Goal: Information Seeking & Learning: Learn about a topic

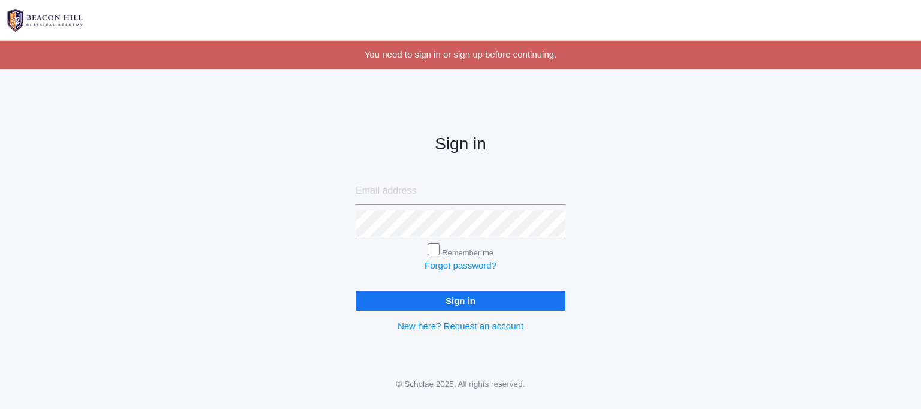
type input "[EMAIL_ADDRESS][DOMAIN_NAME]"
click at [429, 294] on input "Sign in" at bounding box center [461, 301] width 210 height 20
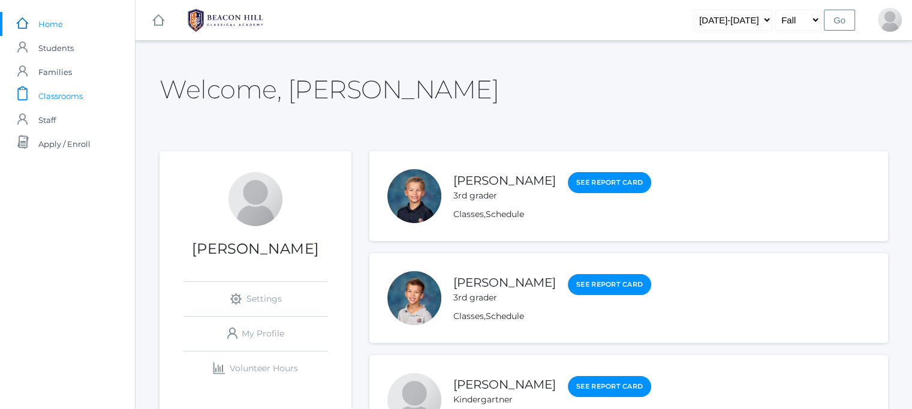
click at [65, 94] on span "Classrooms" at bounding box center [60, 96] width 44 height 24
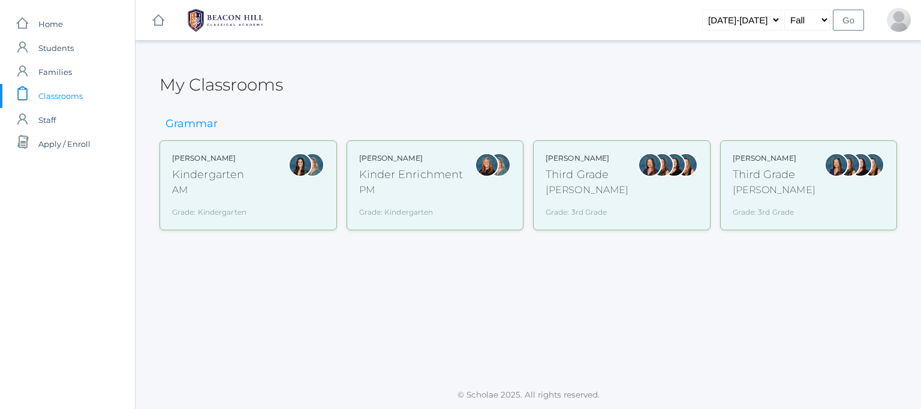
click at [213, 174] on div "Kindergarten" at bounding box center [209, 175] width 74 height 16
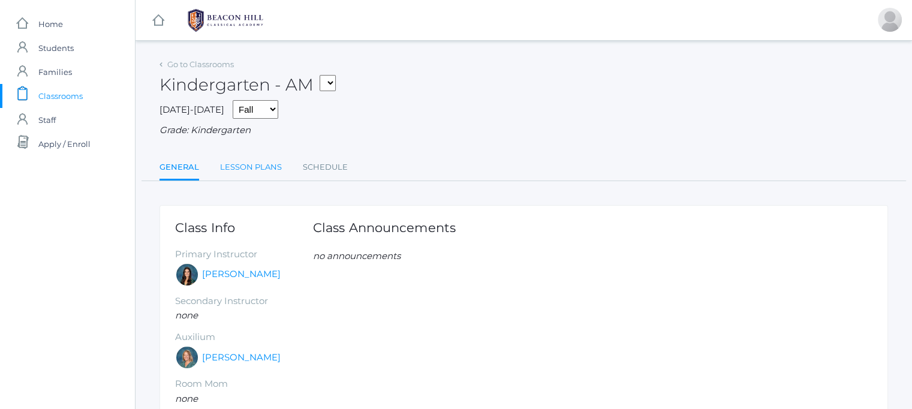
click at [240, 164] on link "Lesson Plans" at bounding box center [251, 167] width 62 height 24
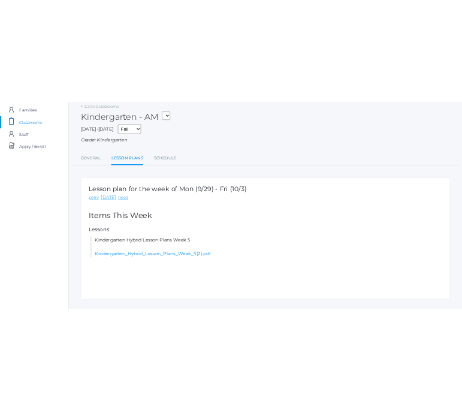
scroll to position [80, 0]
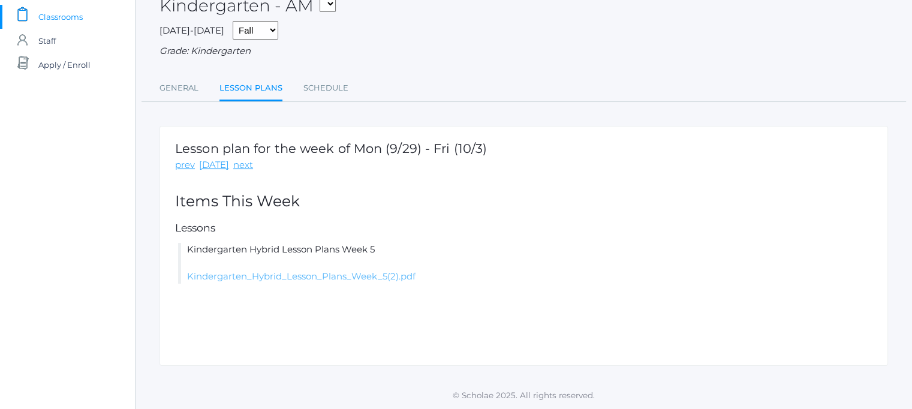
click at [341, 278] on link "Kindergarten_Hybrid_Lesson_Plans_Week_5(2).pdf" at bounding box center [301, 276] width 229 height 11
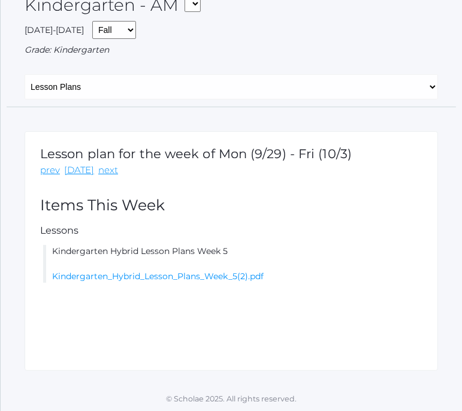
scroll to position [0, 0]
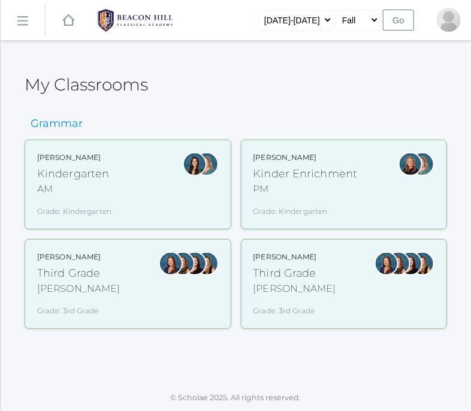
click at [135, 275] on div "Lori Webster Third Grade Webster Grade: 3rd Grade 03LA" at bounding box center [128, 284] width 182 height 65
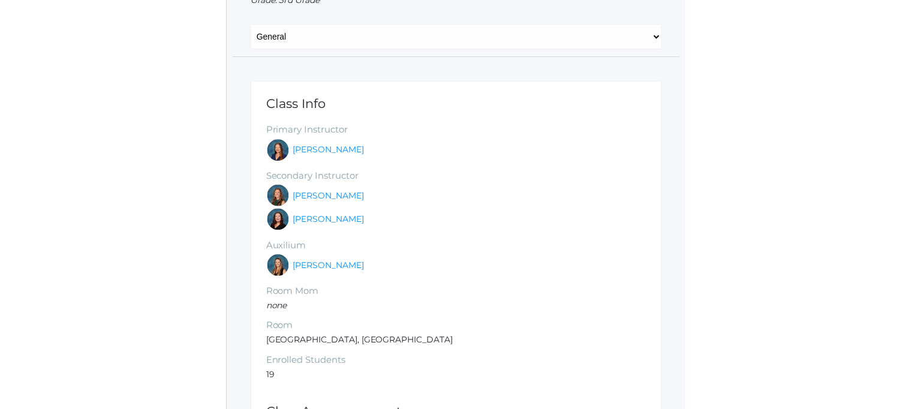
scroll to position [120, 0]
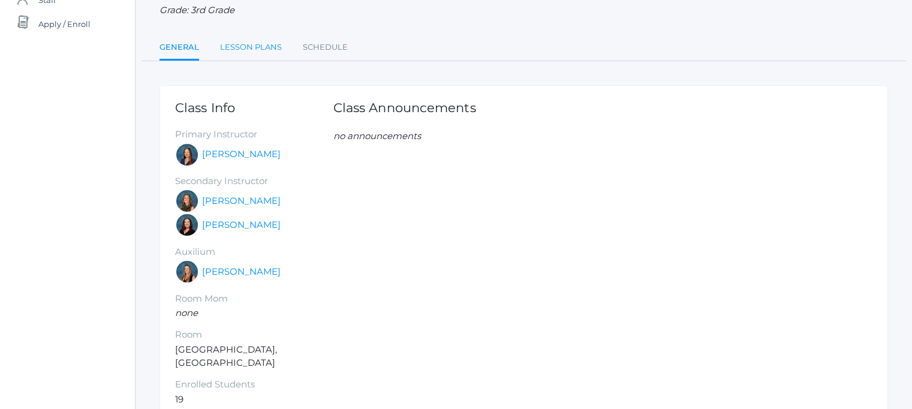
click at [256, 45] on link "Lesson Plans" at bounding box center [251, 47] width 62 height 24
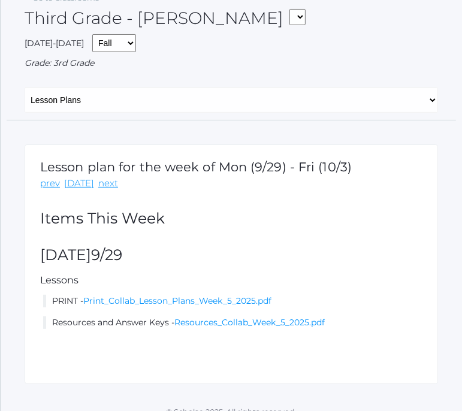
scroll to position [81, 0]
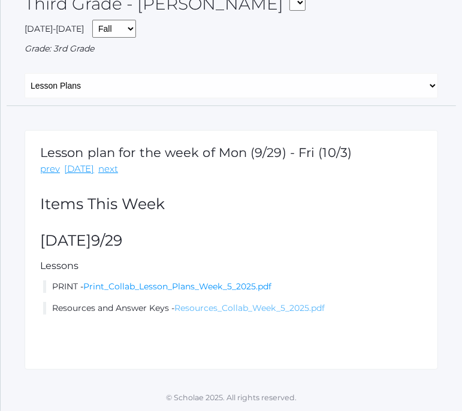
click at [268, 306] on link "Resources_Collab_Week_5_2025.pdf" at bounding box center [250, 308] width 151 height 11
click at [183, 286] on link "Print_Collab_Lesson_Plans_Week_5_2025.pdf" at bounding box center [177, 286] width 188 height 11
